Goal: Information Seeking & Learning: Learn about a topic

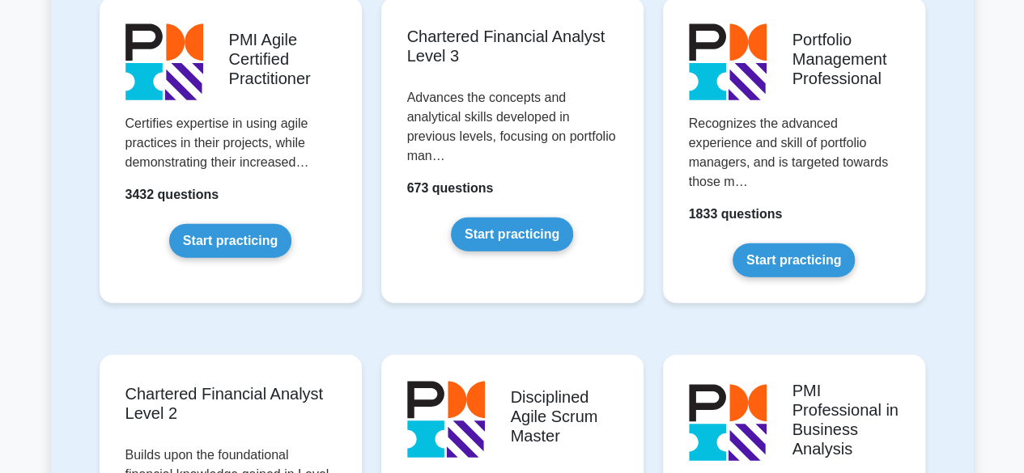
scroll to position [900, 0]
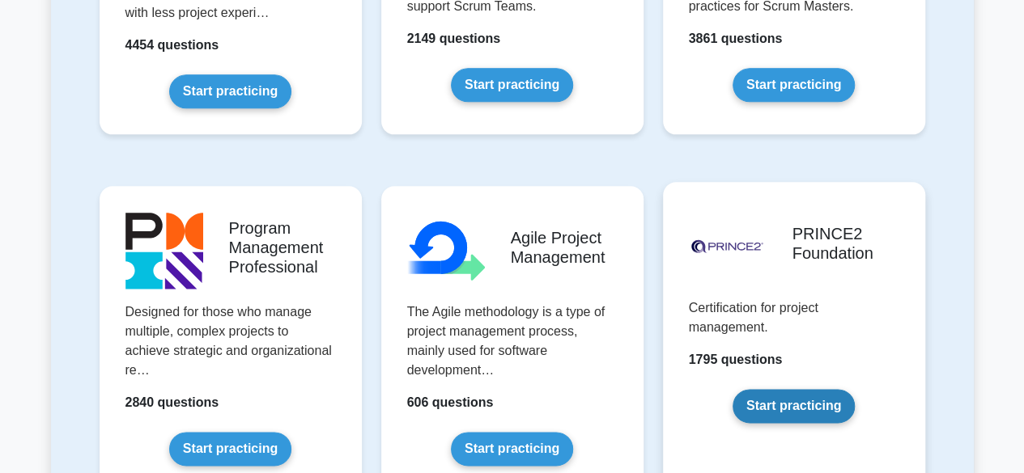
click at [806, 405] on link "Start practicing" at bounding box center [793, 406] width 122 height 34
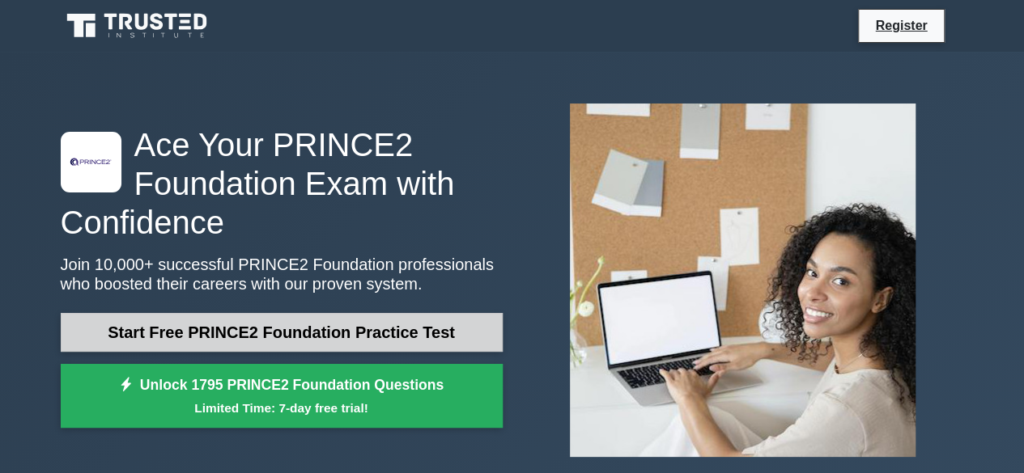
click at [342, 333] on link "Start Free PRINCE2 Foundation Practice Test" at bounding box center [282, 332] width 442 height 39
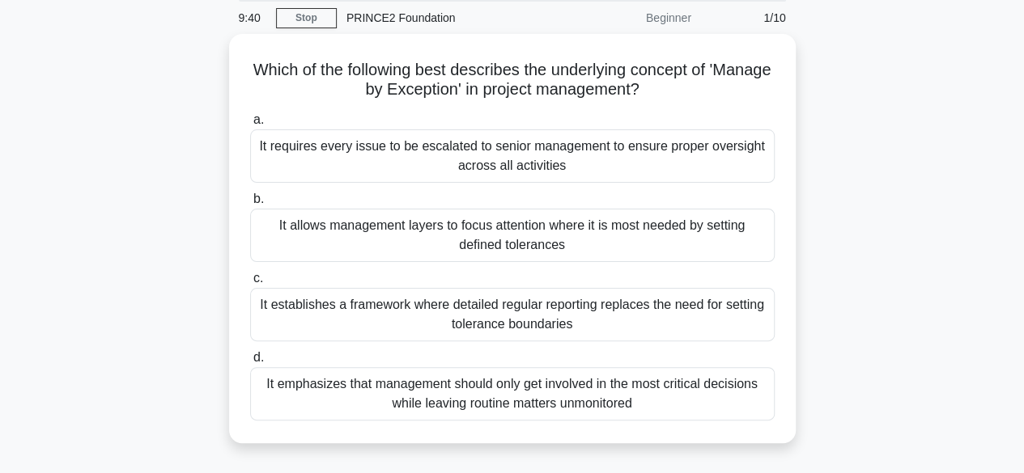
scroll to position [65, 0]
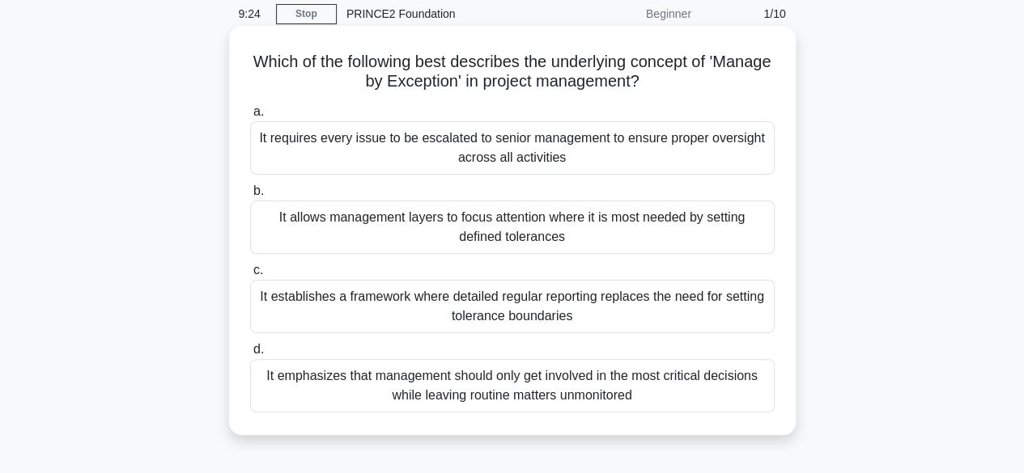
click at [500, 231] on div "It allows management layers to focus attention where it is most needed by setti…" at bounding box center [512, 227] width 524 height 53
click at [250, 197] on input "b. It allows management layers to focus attention where it is most needed by se…" at bounding box center [250, 191] width 0 height 11
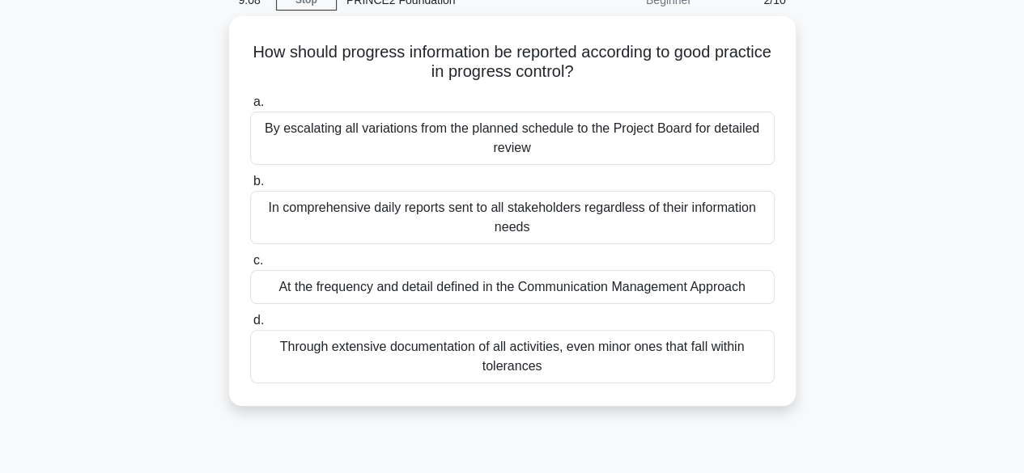
scroll to position [83, 0]
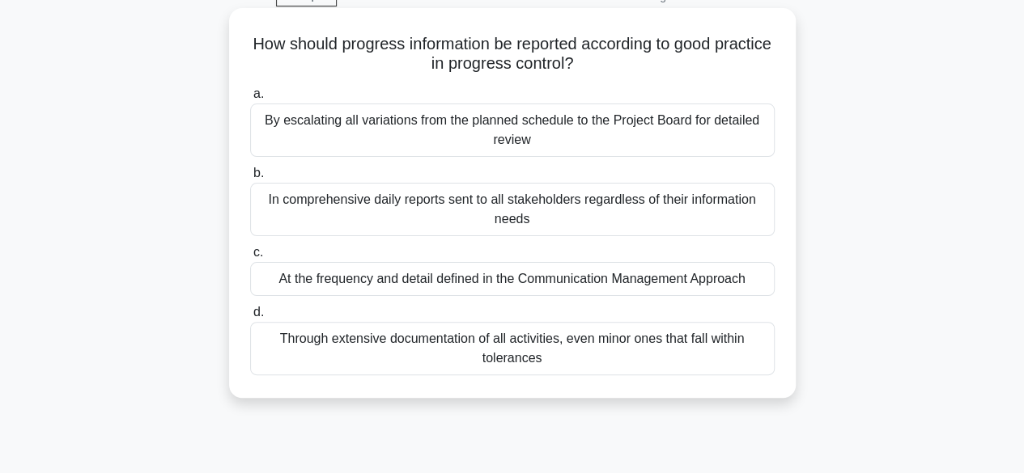
click at [512, 280] on div "At the frequency and detail defined in the Communication Management Approach" at bounding box center [512, 279] width 524 height 34
click at [250, 258] on input "c. At the frequency and detail defined in the Communication Management Approach" at bounding box center [250, 253] width 0 height 11
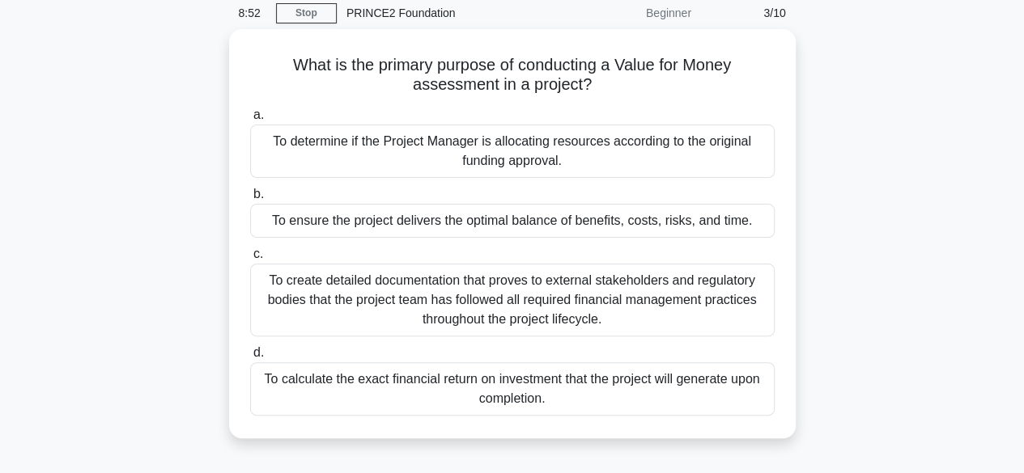
scroll to position [66, 0]
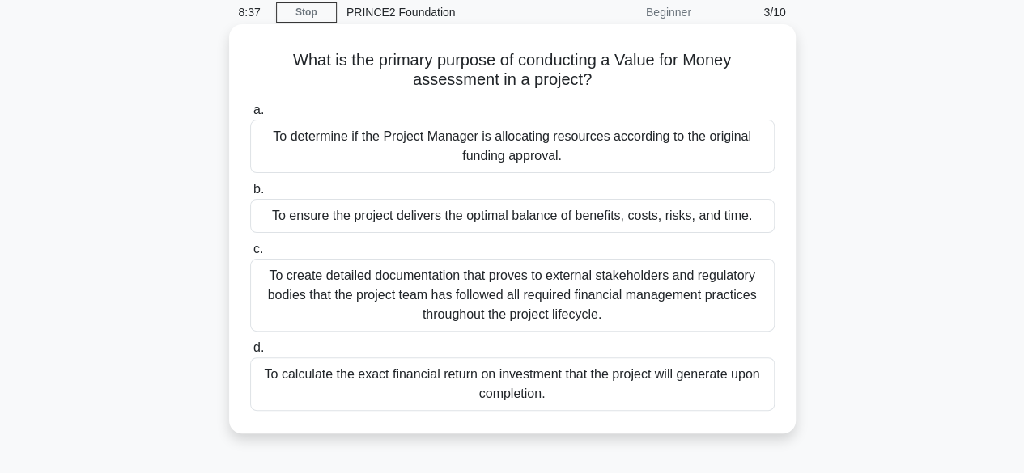
click at [508, 216] on div "To ensure the project delivers the optimal balance of benefits, costs, risks, a…" at bounding box center [512, 216] width 524 height 34
click at [250, 195] on input "b. To ensure the project delivers the optimal balance of benefits, costs, risks…" at bounding box center [250, 190] width 0 height 11
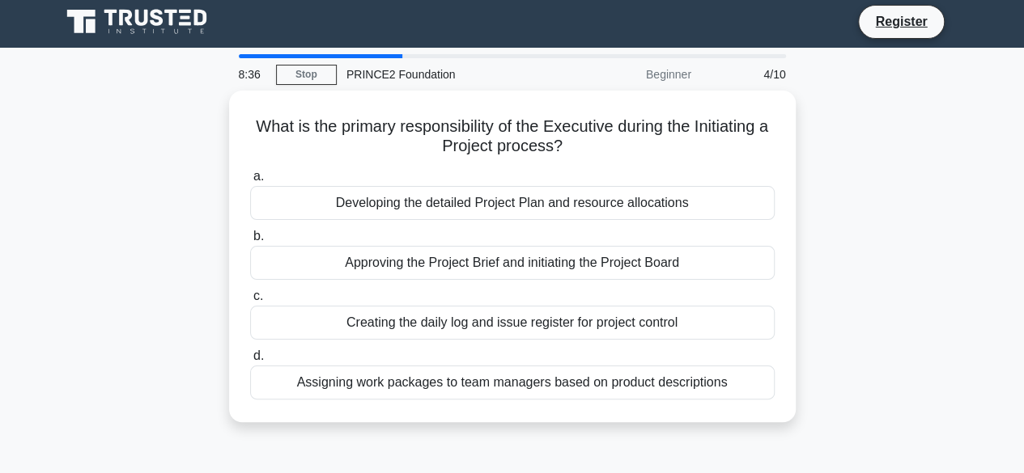
scroll to position [0, 0]
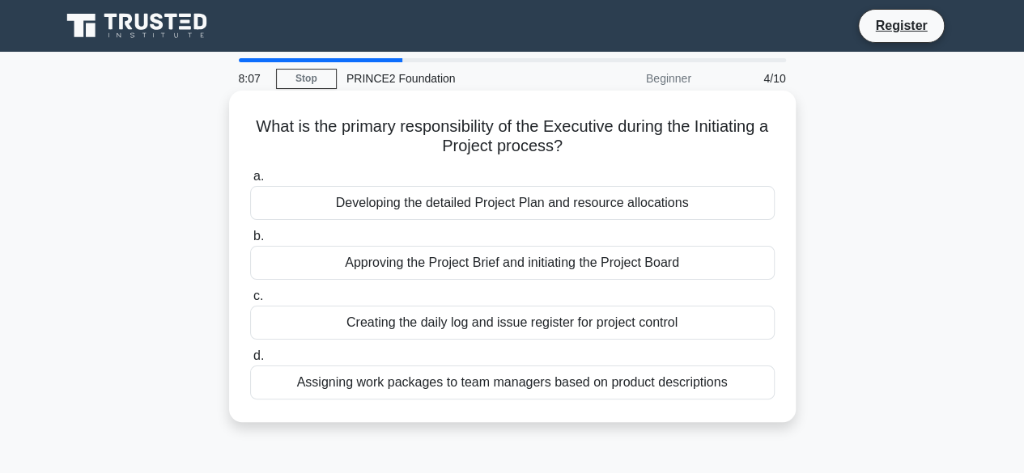
click at [448, 207] on div "Developing the detailed Project Plan and resource allocations" at bounding box center [512, 203] width 524 height 34
click at [250, 182] on input "a. Developing the detailed Project Plan and resource allocations" at bounding box center [250, 177] width 0 height 11
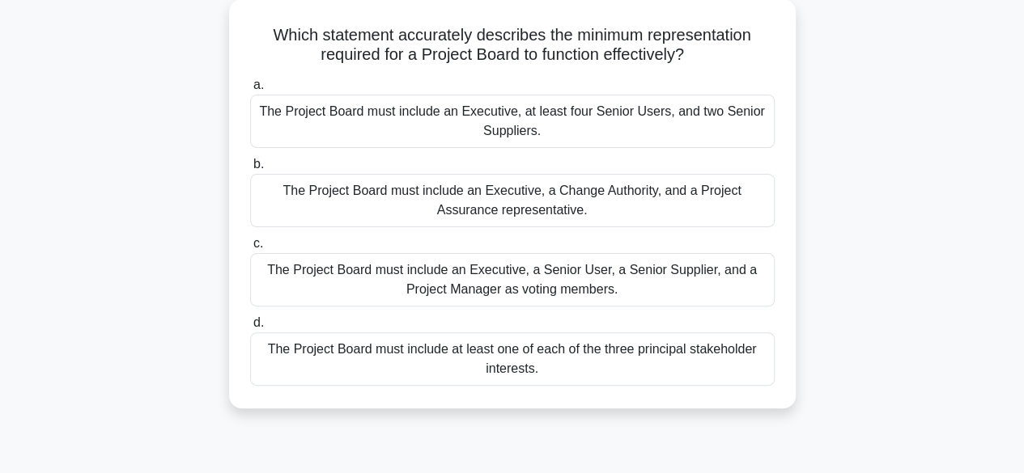
scroll to position [93, 0]
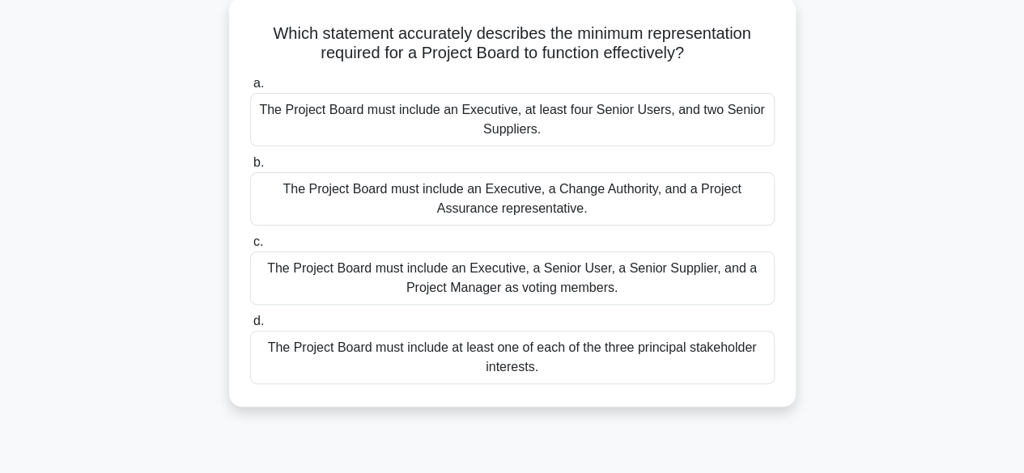
click at [512, 273] on div "The Project Board must include an Executive, a Senior User, a Senior Supplier, …" at bounding box center [512, 278] width 524 height 53
click at [250, 248] on input "c. The Project Board must include an Executive, a Senior User, a Senior Supplie…" at bounding box center [250, 242] width 0 height 11
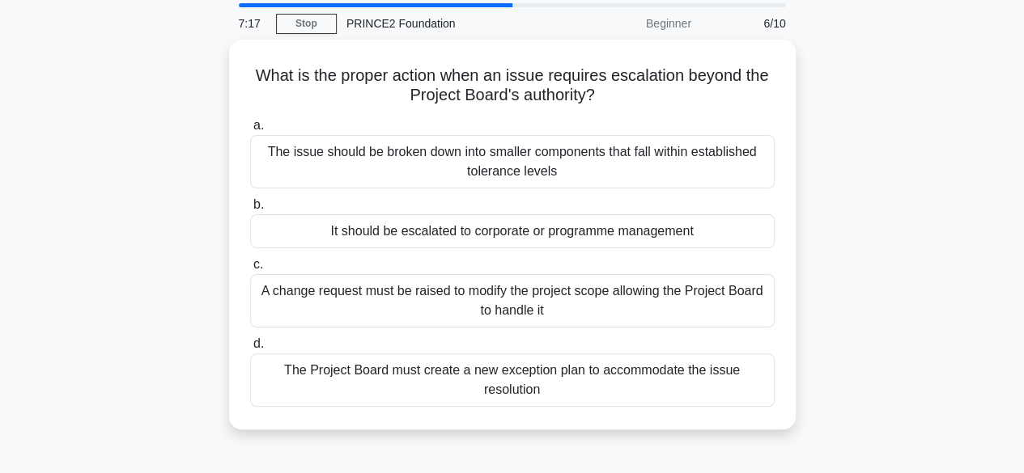
scroll to position [57, 0]
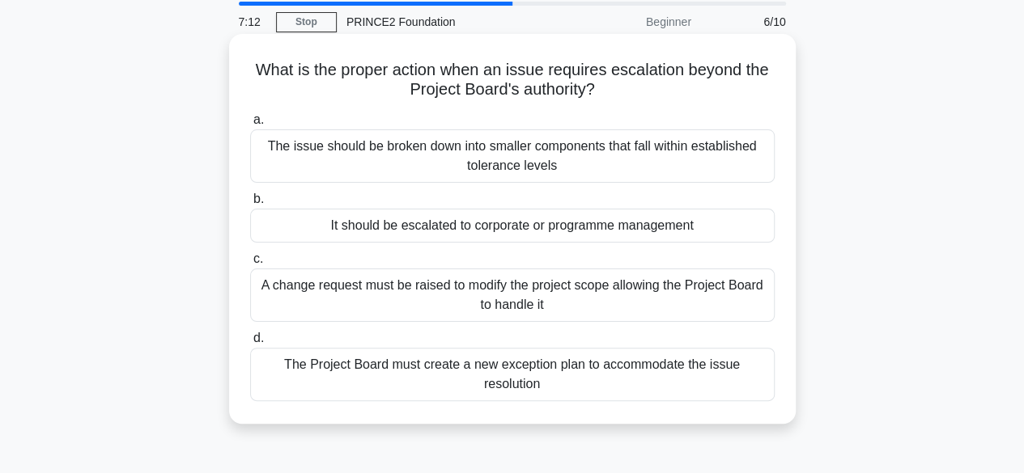
click at [478, 226] on div "It should be escalated to corporate or programme management" at bounding box center [512, 226] width 524 height 34
click at [250, 205] on input "b. It should be escalated to corporate or programme management" at bounding box center [250, 199] width 0 height 11
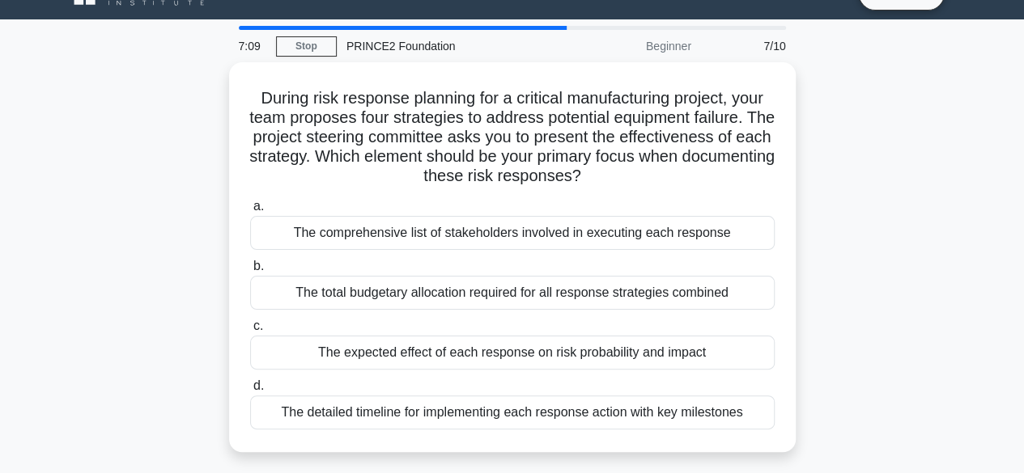
scroll to position [32, 0]
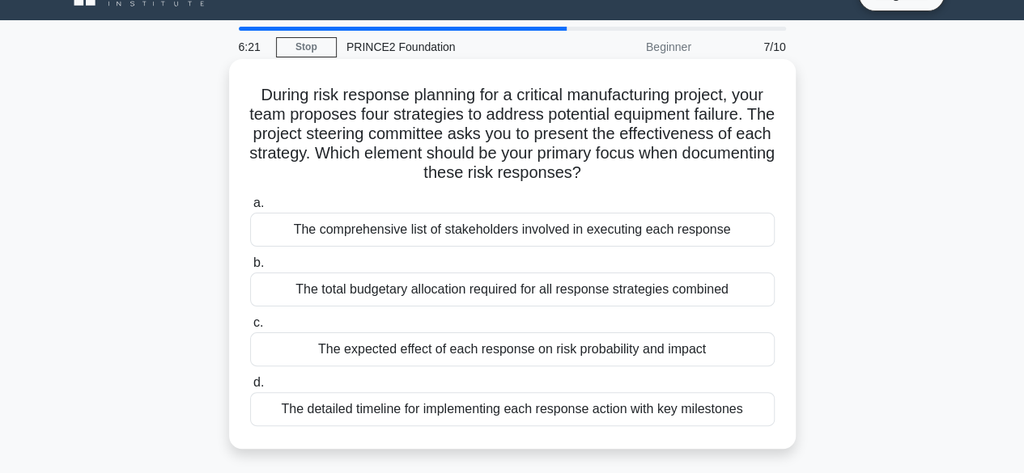
click at [571, 355] on div "The expected effect of each response on risk probability and impact" at bounding box center [512, 350] width 524 height 34
click at [250, 329] on input "c. The expected effect of each response on risk probability and impact" at bounding box center [250, 323] width 0 height 11
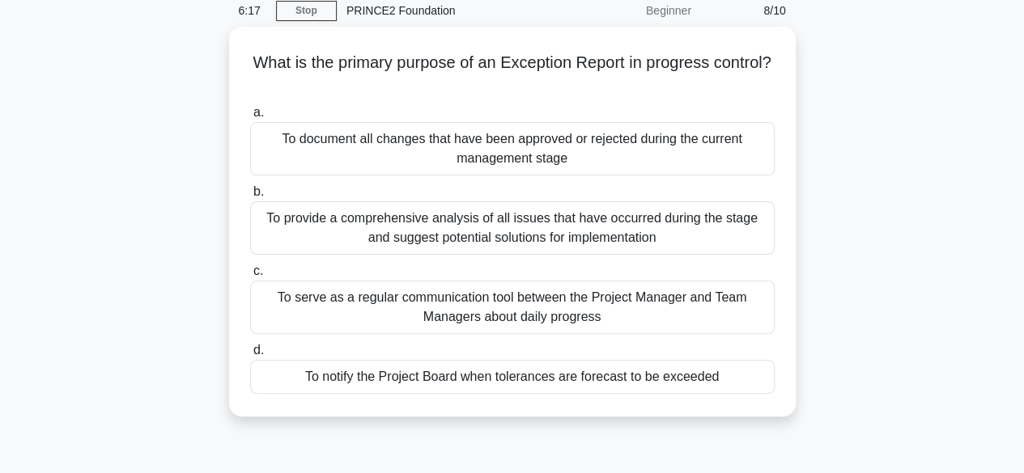
scroll to position [69, 0]
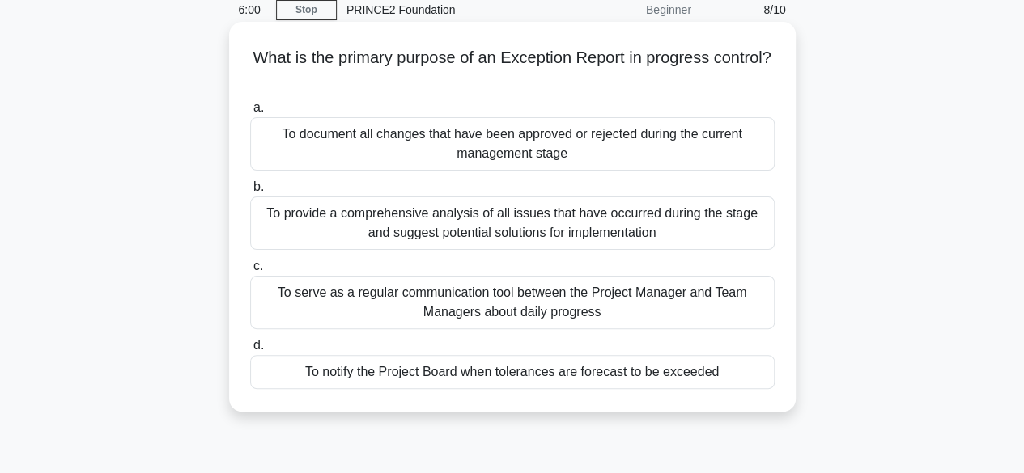
click at [484, 383] on div "To notify the Project Board when tolerances are forecast to be exceeded" at bounding box center [512, 372] width 524 height 34
click at [250, 351] on input "d. To notify the Project Board when tolerances are forecast to be exceeded" at bounding box center [250, 346] width 0 height 11
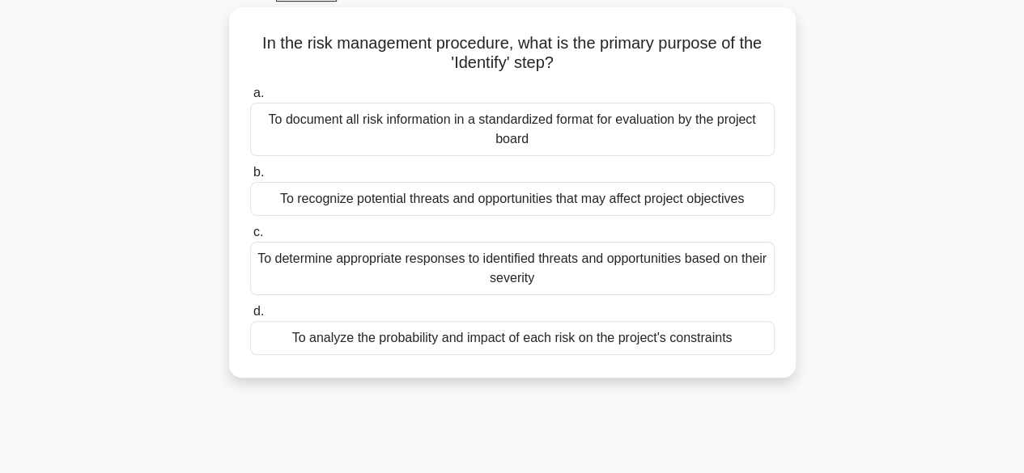
scroll to position [55, 0]
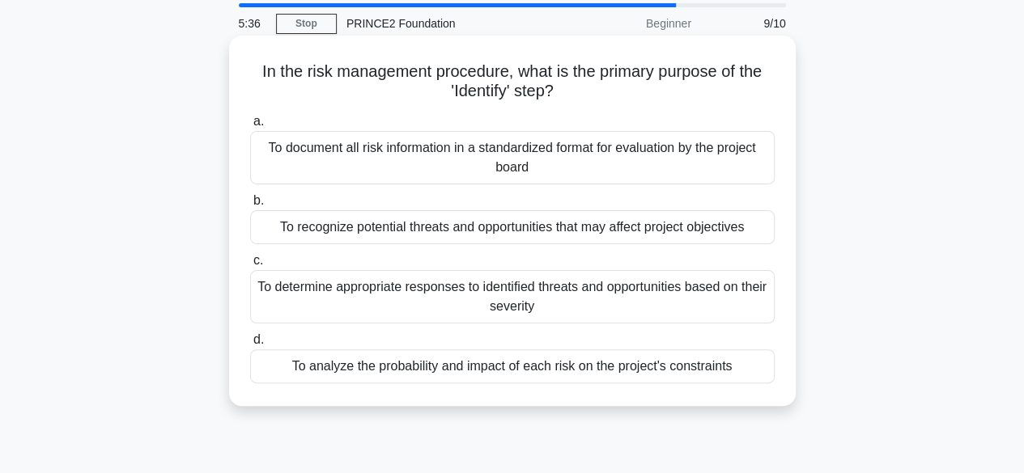
click at [367, 232] on div "To recognize potential threats and opportunities that may affect project object…" at bounding box center [512, 227] width 524 height 34
click at [250, 206] on input "b. To recognize potential threats and opportunities that may affect project obj…" at bounding box center [250, 201] width 0 height 11
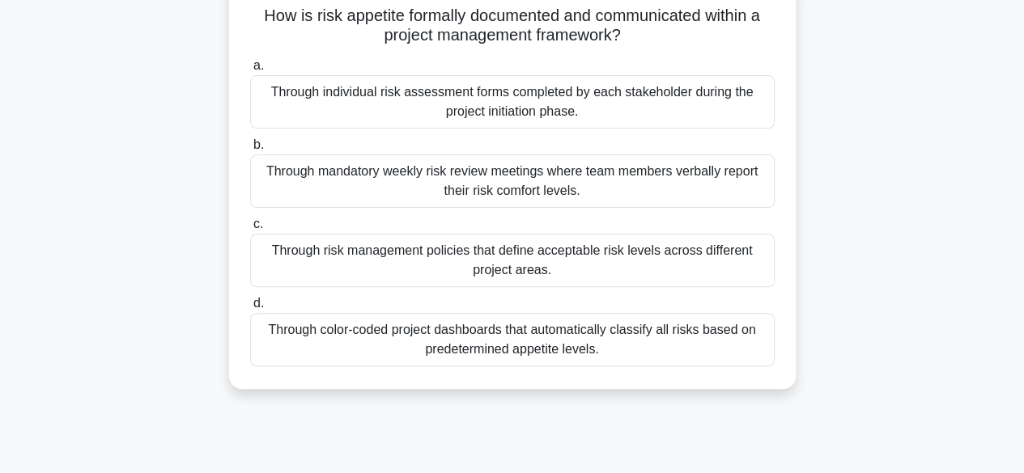
scroll to position [83, 0]
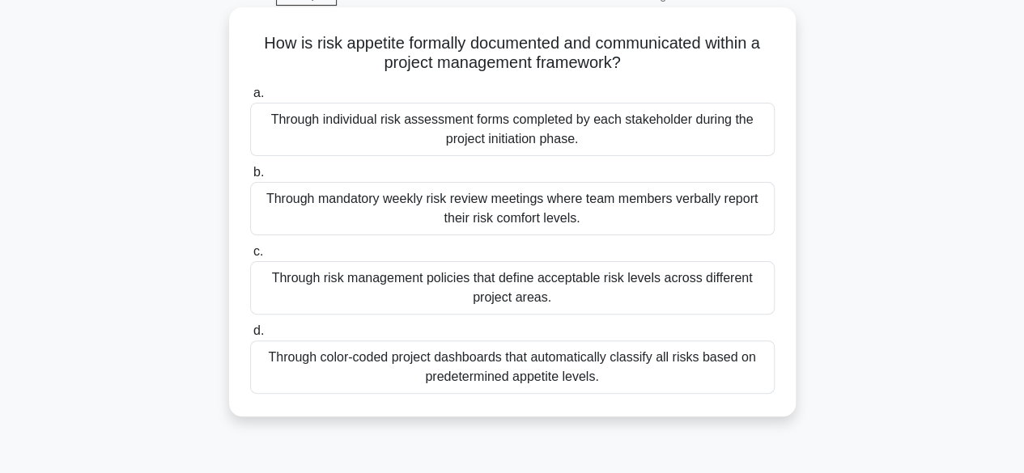
click at [497, 291] on div "Through risk management policies that define acceptable risk levels across diff…" at bounding box center [512, 287] width 524 height 53
click at [250, 257] on input "c. Through risk management policies that define acceptable risk levels across d…" at bounding box center [250, 252] width 0 height 11
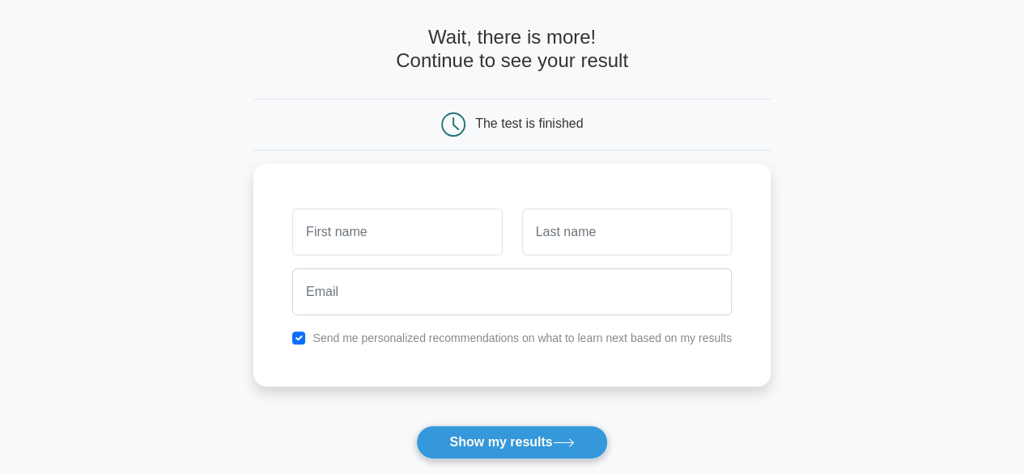
scroll to position [62, 0]
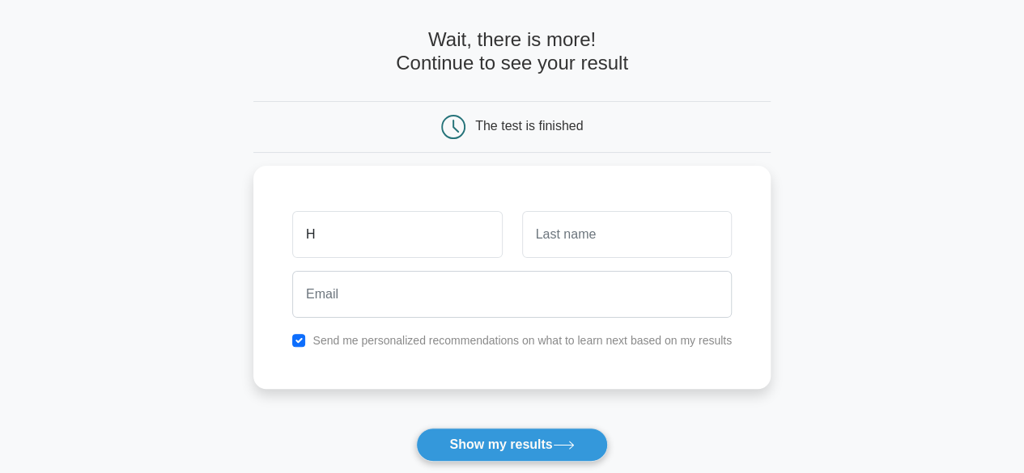
type input "H"
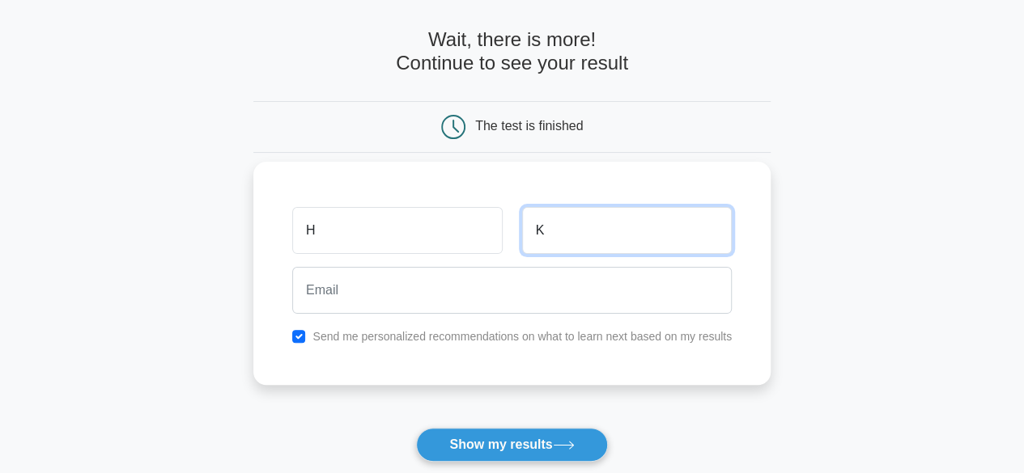
type input "K"
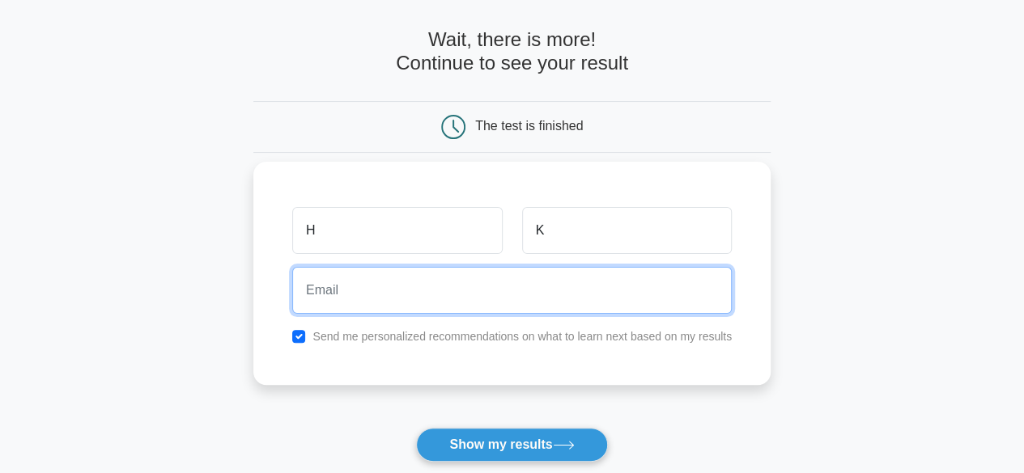
click at [404, 291] on input "email" at bounding box center [511, 290] width 439 height 47
type input "hemantlakhera1@gmail.com"
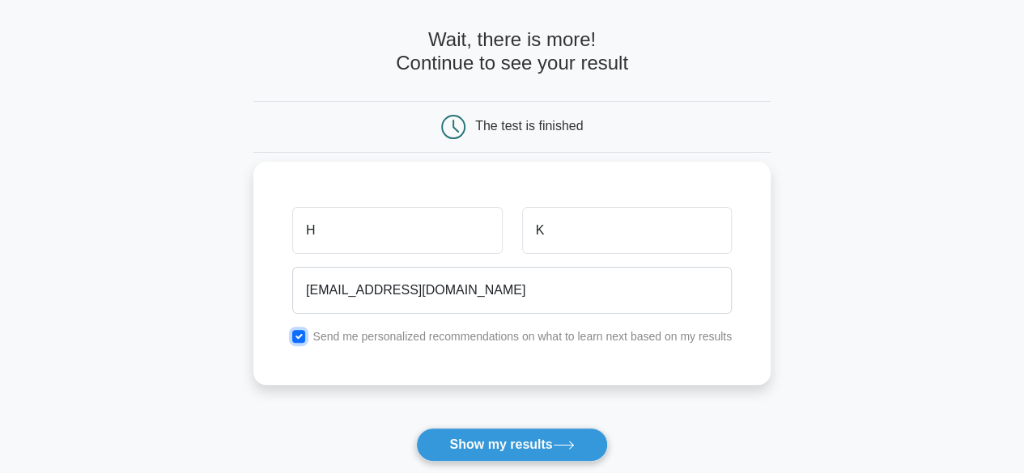
click at [300, 332] on input "checkbox" at bounding box center [298, 336] width 13 height 13
checkbox input "false"
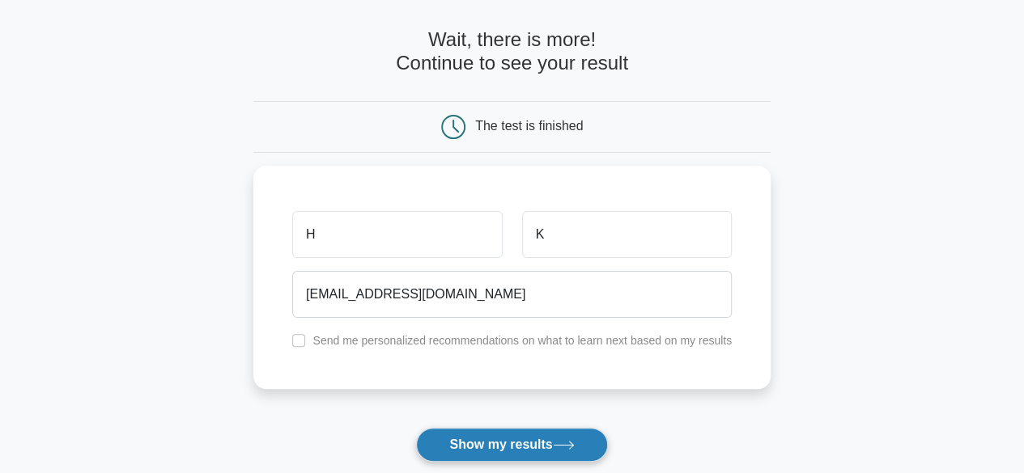
click at [484, 437] on button "Show my results" at bounding box center [511, 445] width 191 height 34
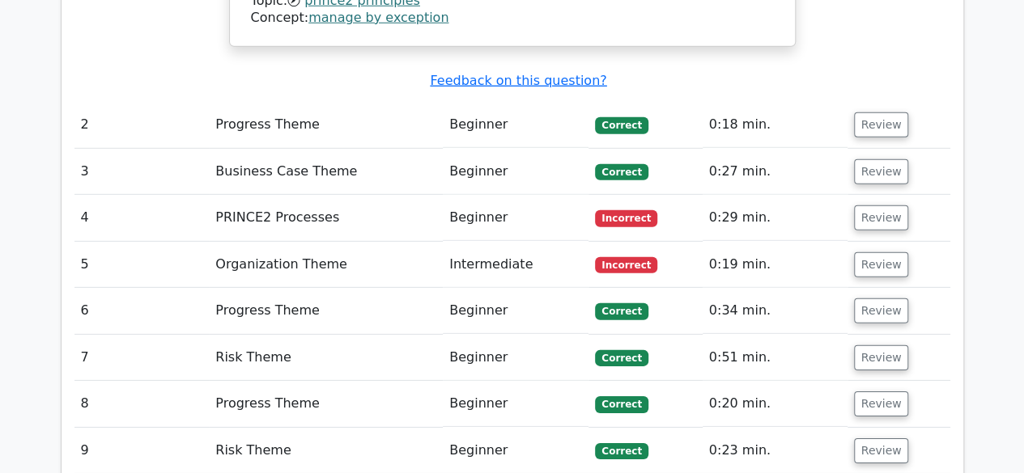
scroll to position [2332, 0]
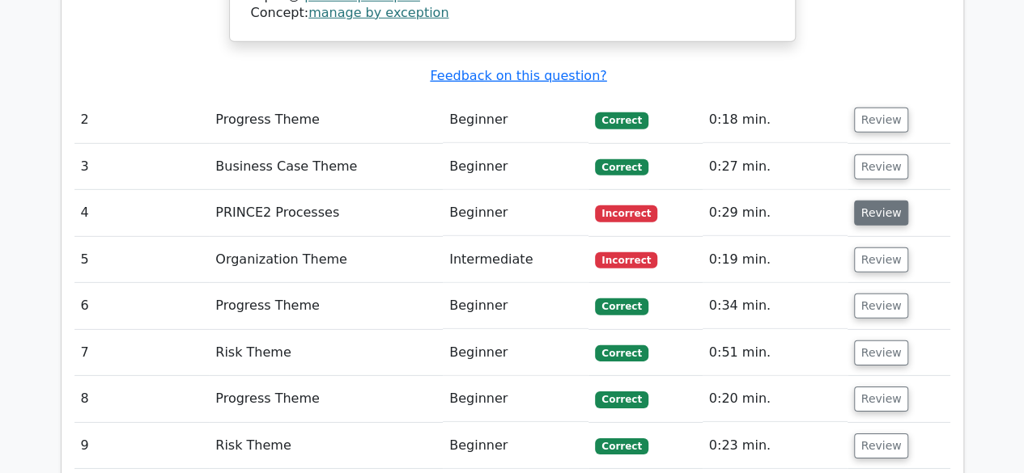
click at [878, 201] on button "Review" at bounding box center [881, 213] width 55 height 25
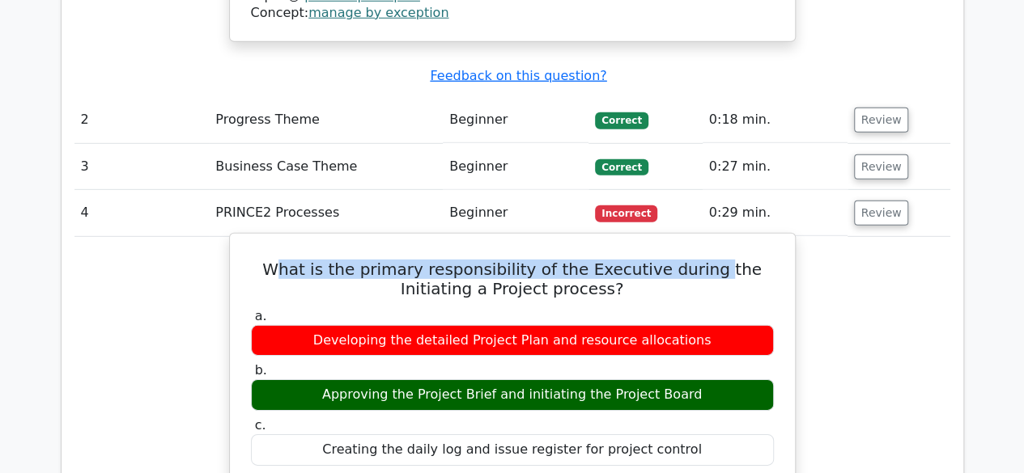
drag, startPoint x: 259, startPoint y: 153, endPoint x: 677, endPoint y: 158, distance: 417.6
click at [677, 260] on h5 "What is the primary responsibility of the Executive during the Initiating a Pro…" at bounding box center [512, 279] width 526 height 39
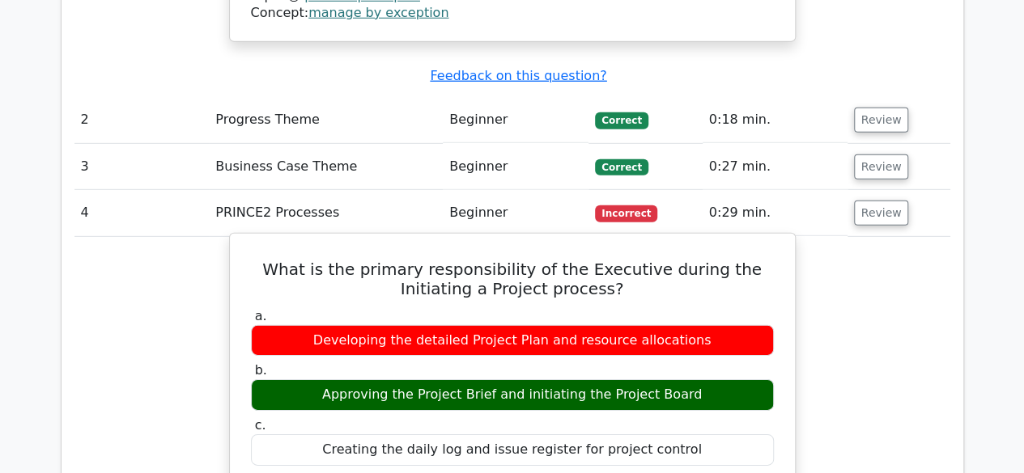
click at [697, 380] on div "Approving the Project Brief and initiating the Project Board" at bounding box center [512, 396] width 523 height 32
drag, startPoint x: 697, startPoint y: 279, endPoint x: 301, endPoint y: 291, distance: 395.9
click at [301, 380] on div "Approving the Project Brief and initiating the Project Board" at bounding box center [512, 396] width 523 height 32
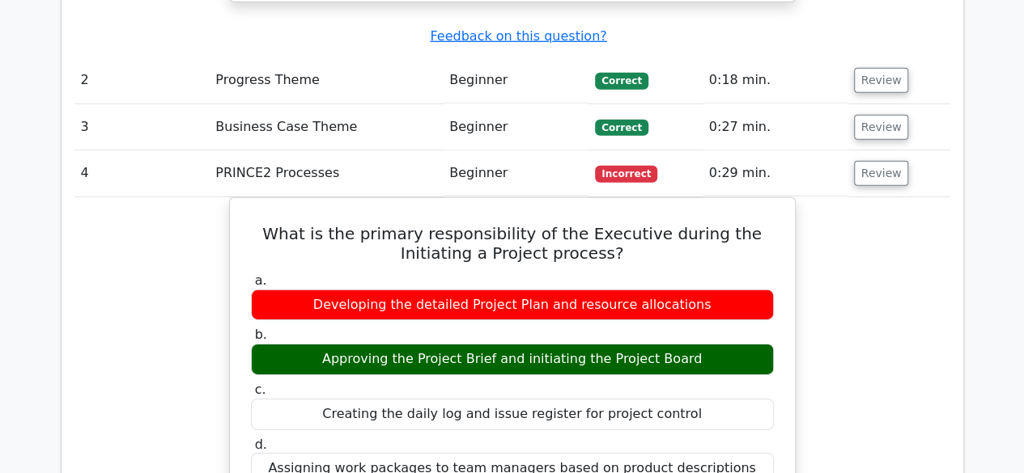
scroll to position [2376, 0]
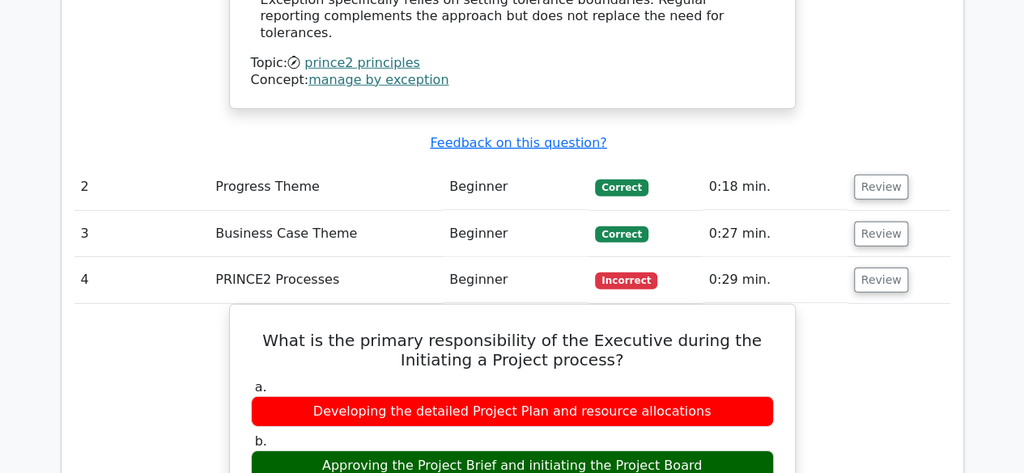
scroll to position [2263, 0]
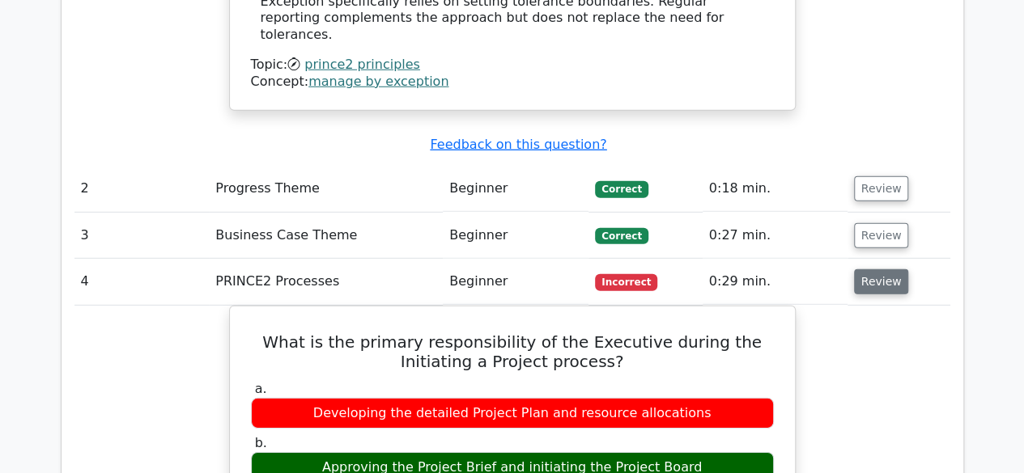
click at [882, 270] on button "Review" at bounding box center [881, 282] width 55 height 25
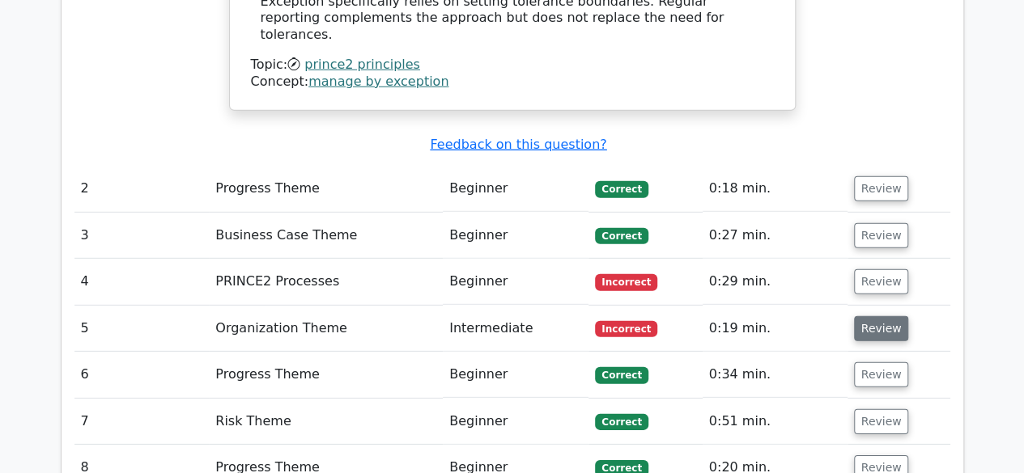
click at [869, 316] on button "Review" at bounding box center [881, 328] width 55 height 25
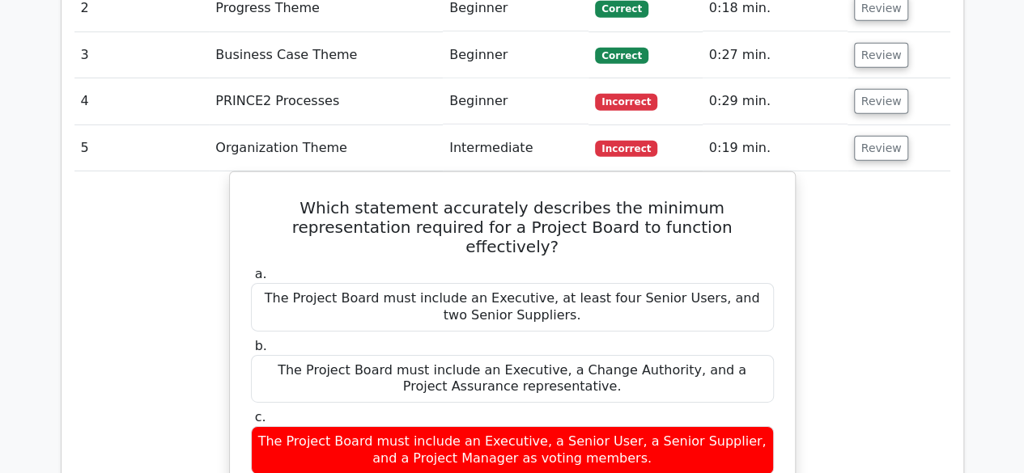
scroll to position [2444, 0]
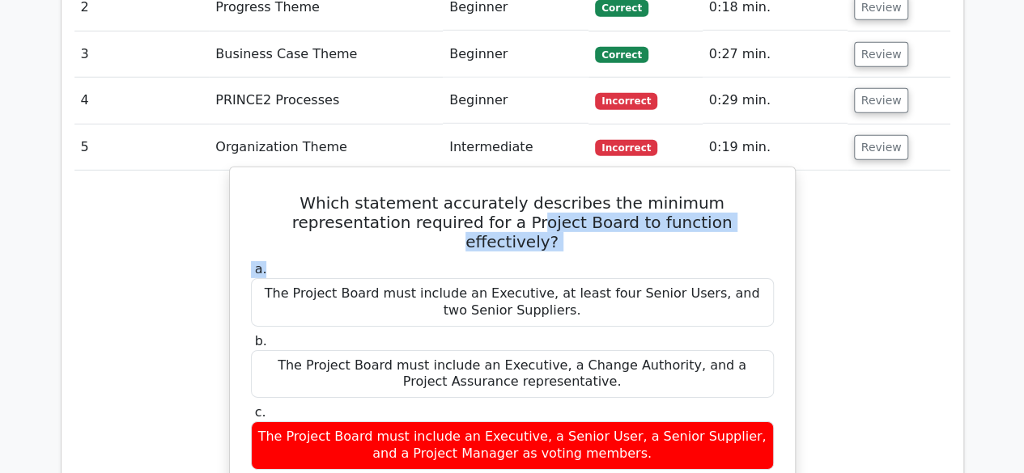
drag, startPoint x: 445, startPoint y: 110, endPoint x: 719, endPoint y: 121, distance: 273.8
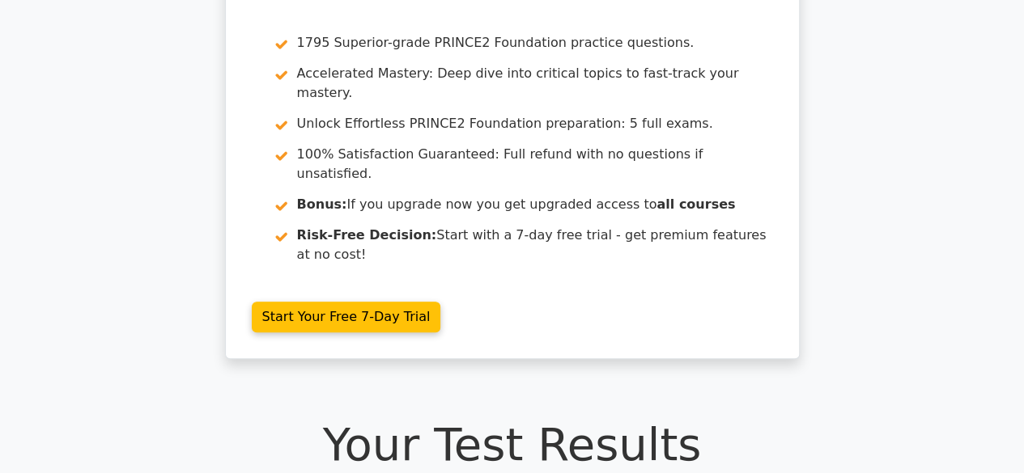
scroll to position [0, 0]
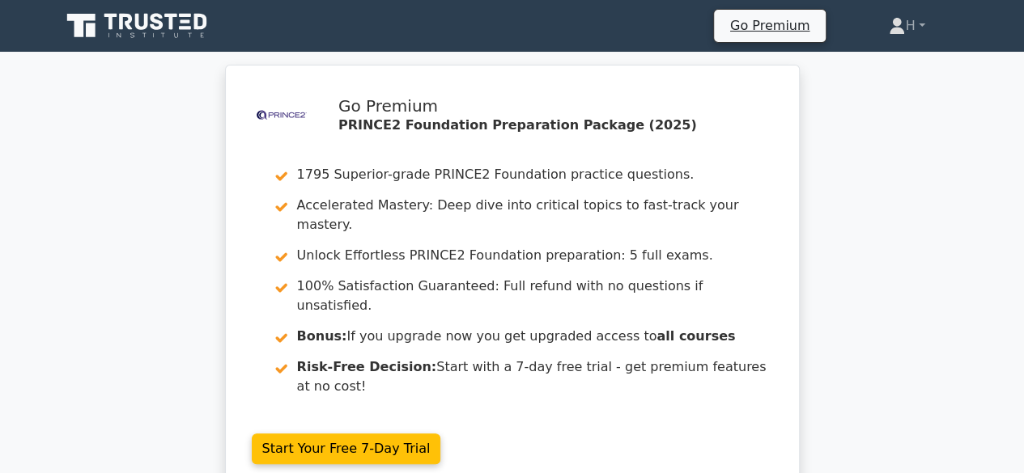
click at [114, 22] on icon at bounding box center [138, 26] width 155 height 31
